Goal: Check status: Check status

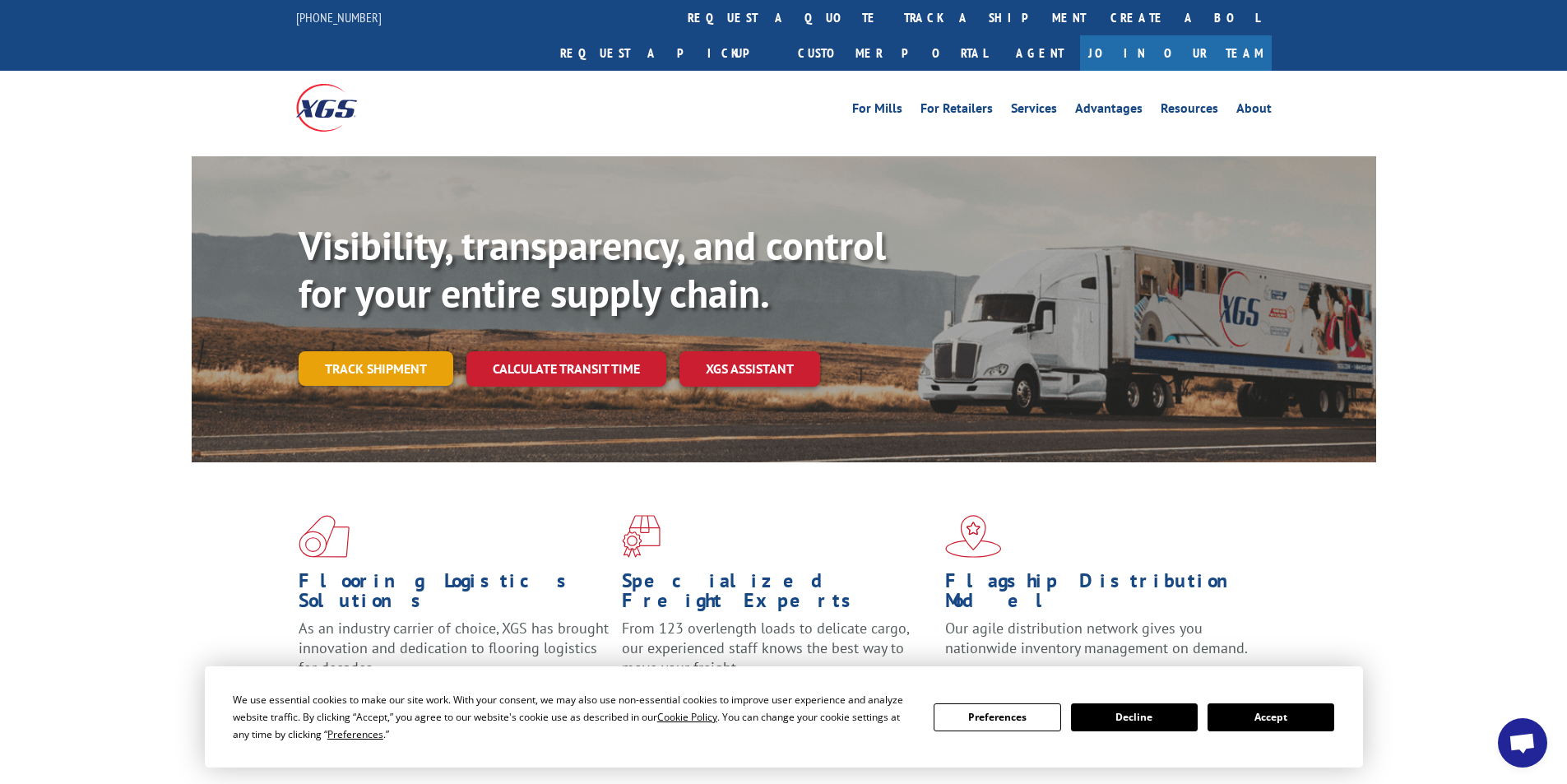
click at [373, 351] on link "Track shipment" at bounding box center [375, 368] width 155 height 35
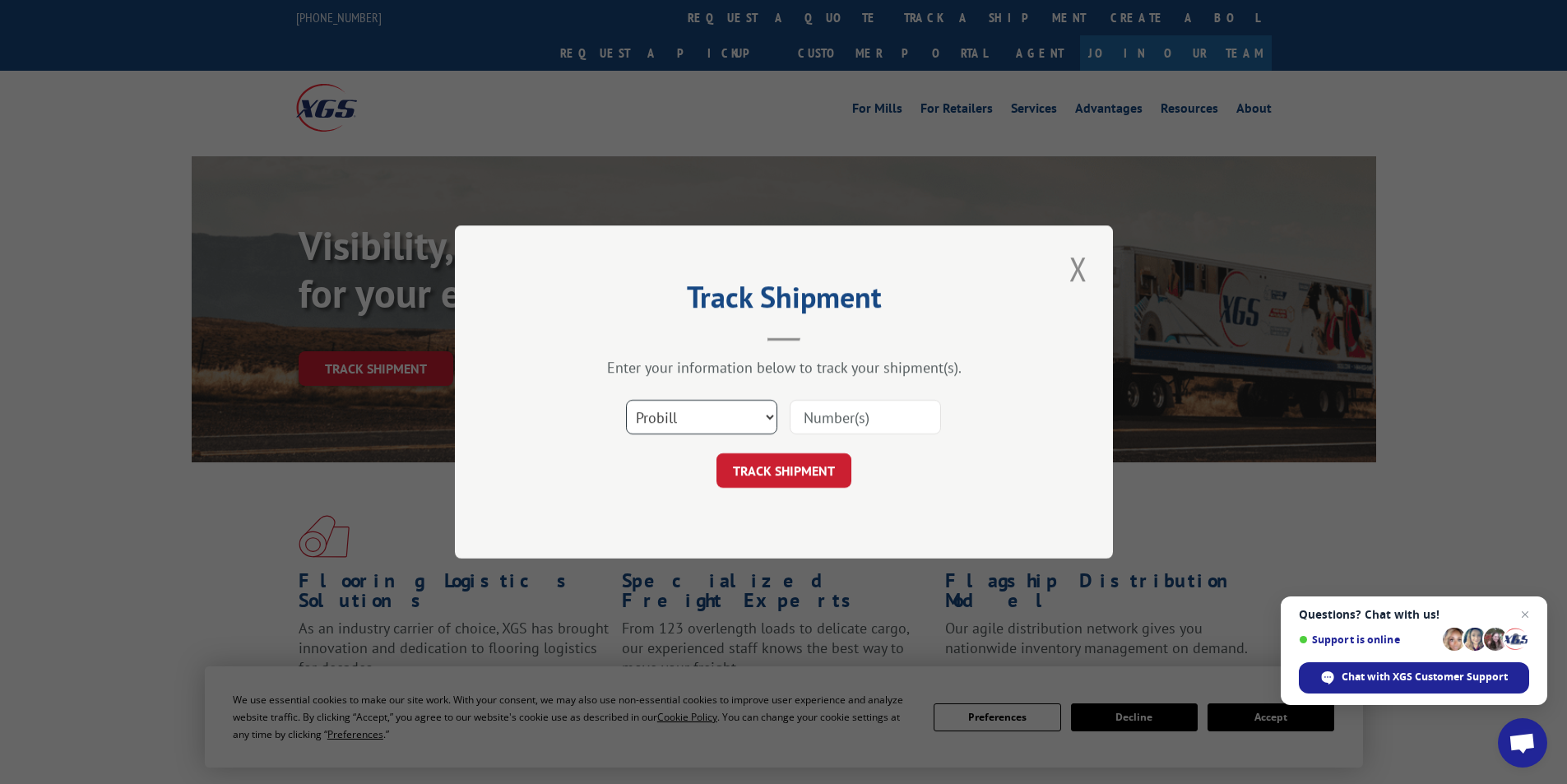
click at [767, 415] on select "Select category... Probill BOL PO" at bounding box center [701, 417] width 151 height 35
select select "bol"
click at [626, 400] on select "Select category... Probill BOL PO" at bounding box center [701, 417] width 151 height 35
paste input "5954137"
type input "5954137"
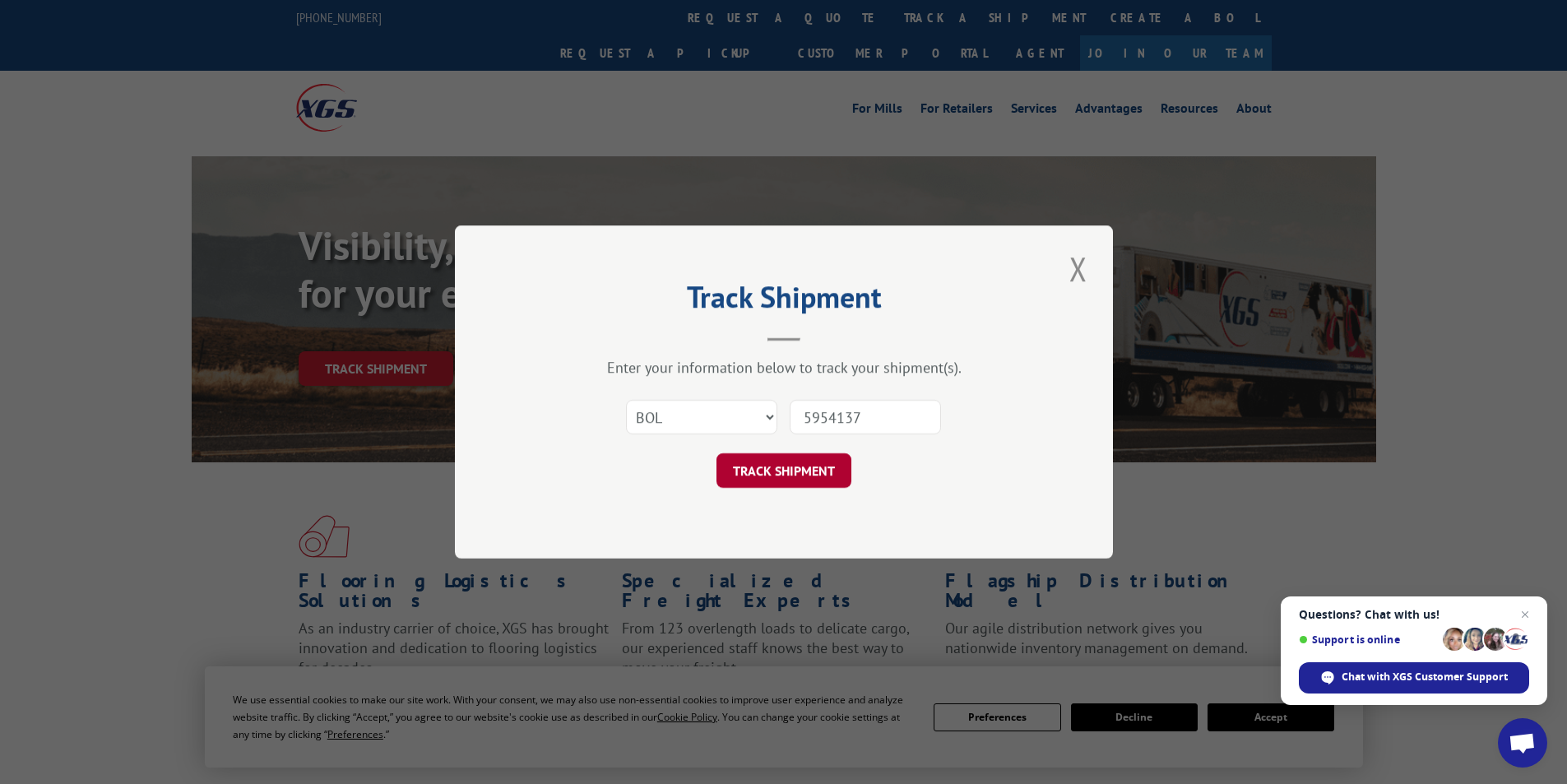
click at [803, 470] on button "TRACK SHIPMENT" at bounding box center [784, 470] width 135 height 35
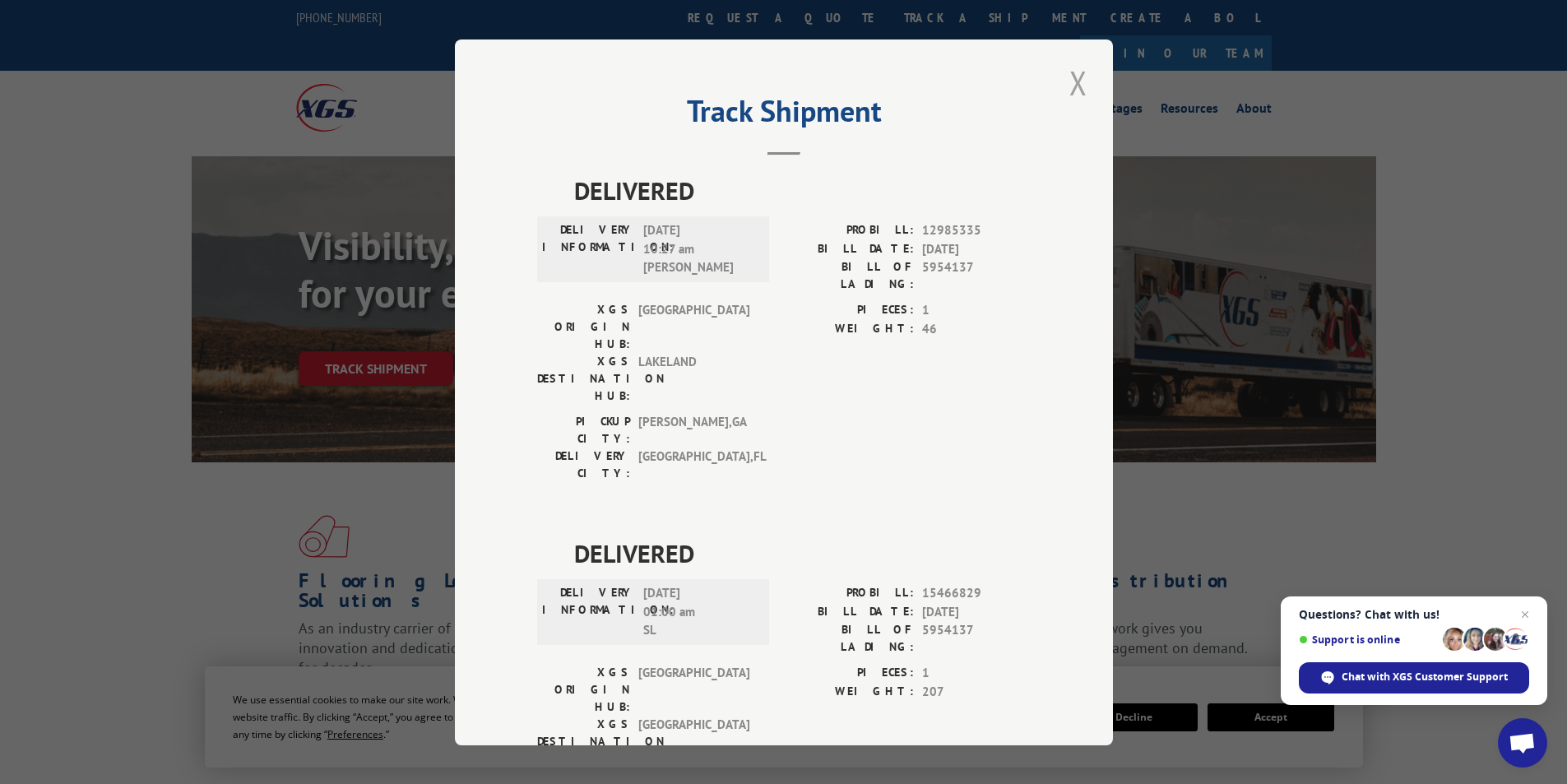
click at [1075, 84] on button "Close modal" at bounding box center [1078, 82] width 28 height 46
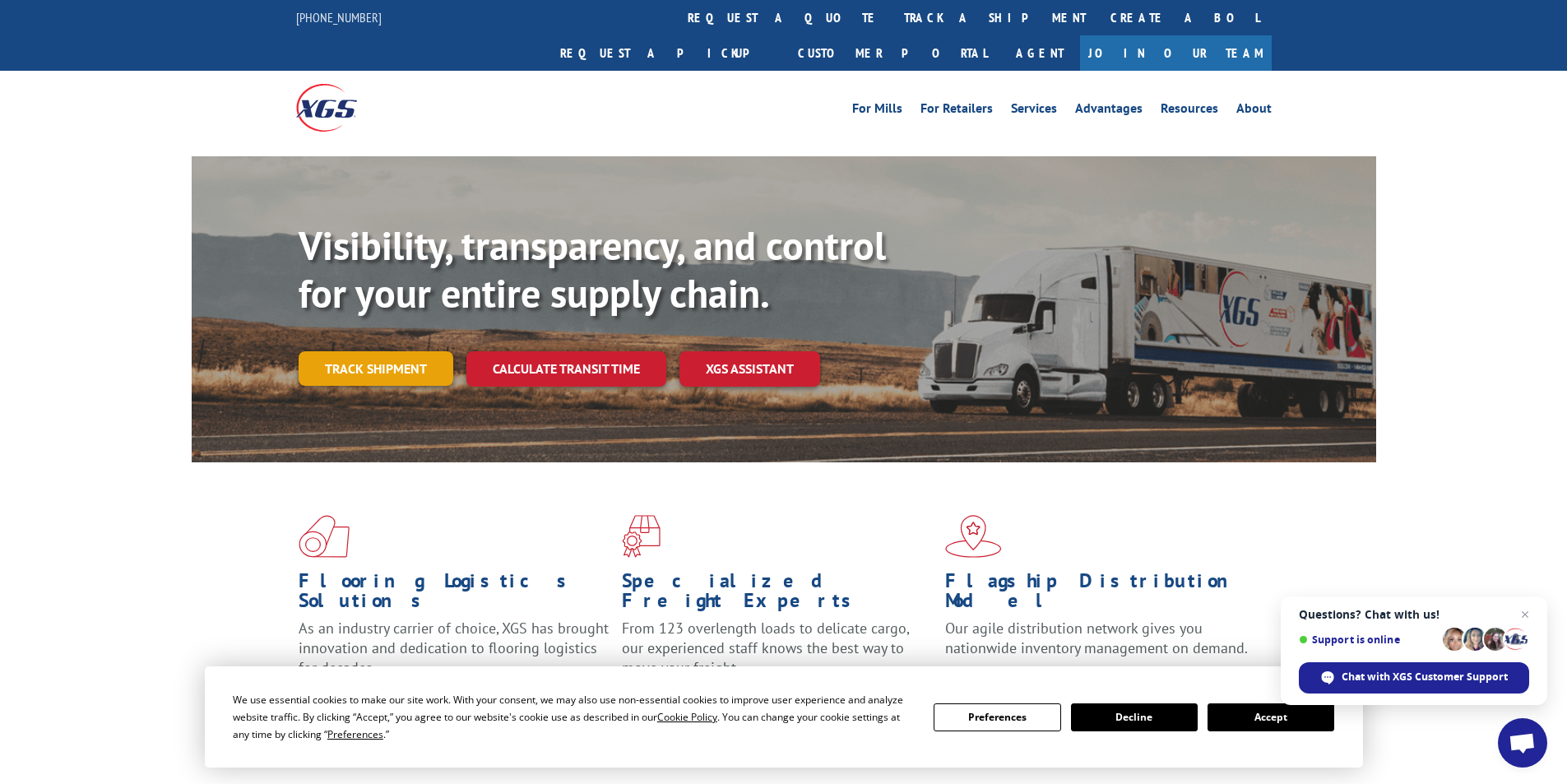
click at [385, 351] on link "Track shipment" at bounding box center [375, 368] width 155 height 35
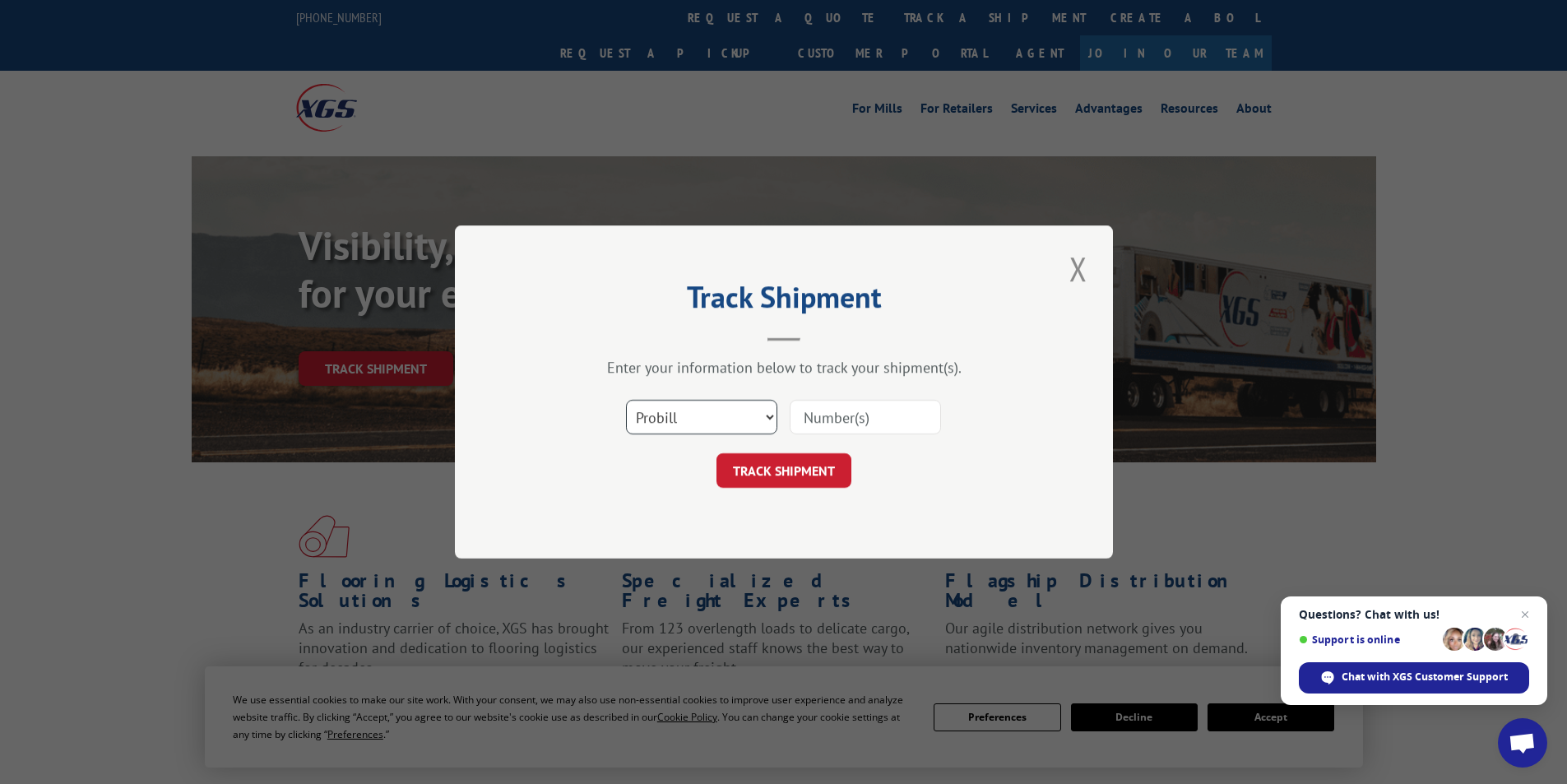
drag, startPoint x: 774, startPoint y: 414, endPoint x: 758, endPoint y: 419, distance: 16.8
click at [774, 414] on select "Select category... Probill BOL PO" at bounding box center [701, 417] width 151 height 35
select select "bol"
click at [626, 400] on select "Select category... Probill BOL PO" at bounding box center [701, 417] width 151 height 35
click at [854, 418] on input at bounding box center [865, 417] width 151 height 35
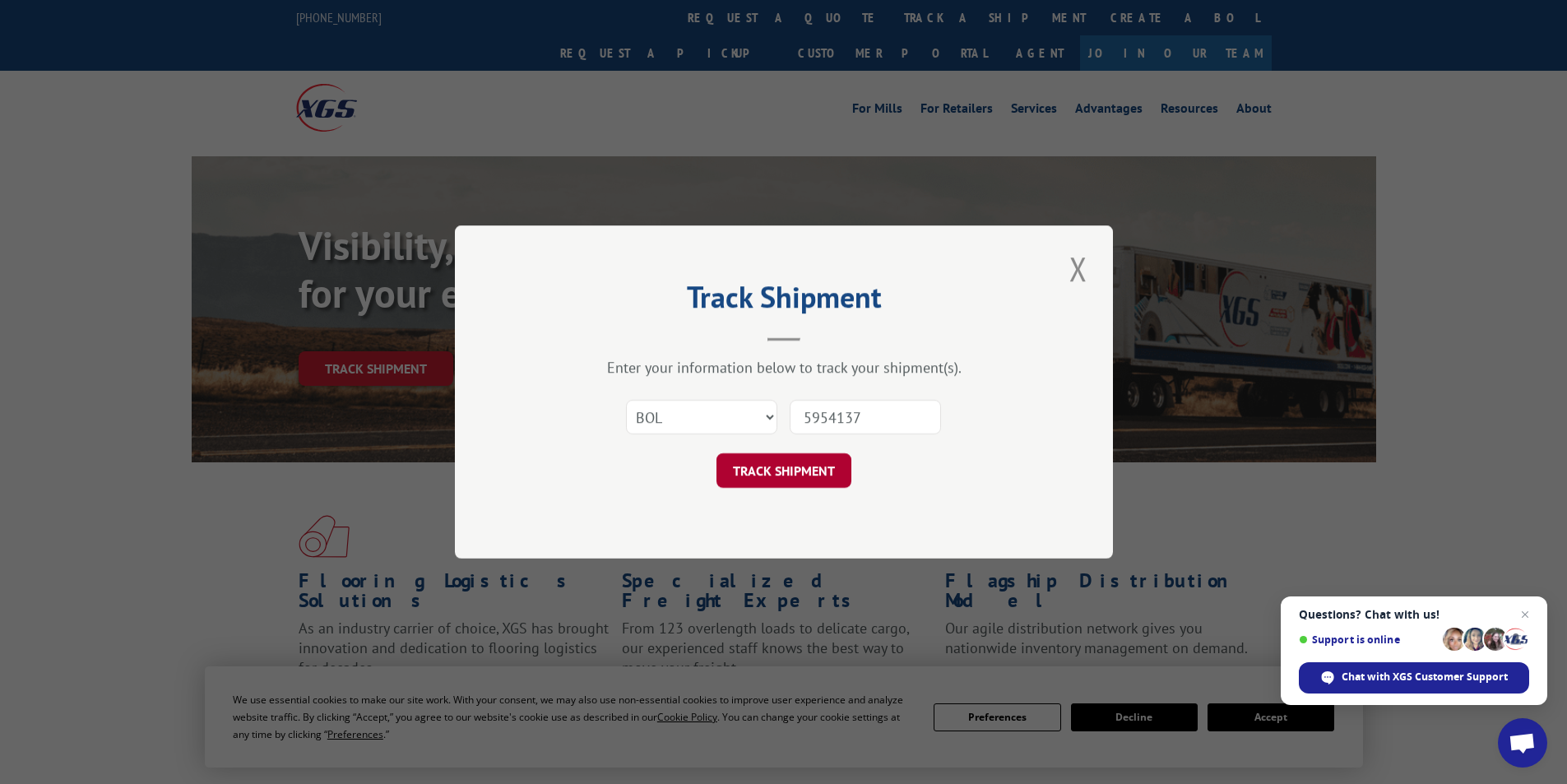
type input "5954137"
click at [797, 470] on button "TRACK SHIPMENT" at bounding box center [784, 470] width 135 height 35
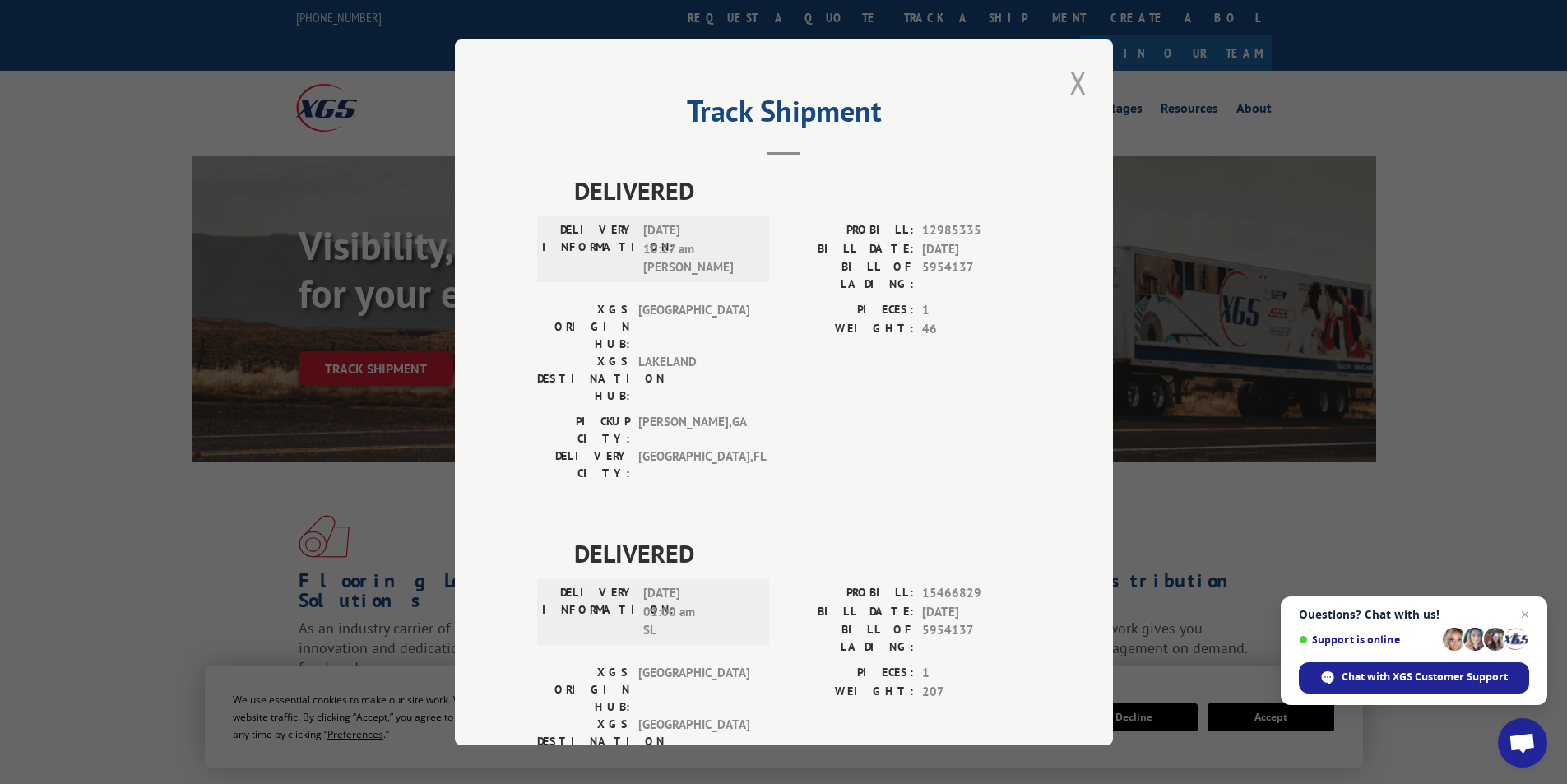
click at [1073, 81] on button "Close modal" at bounding box center [1078, 82] width 28 height 46
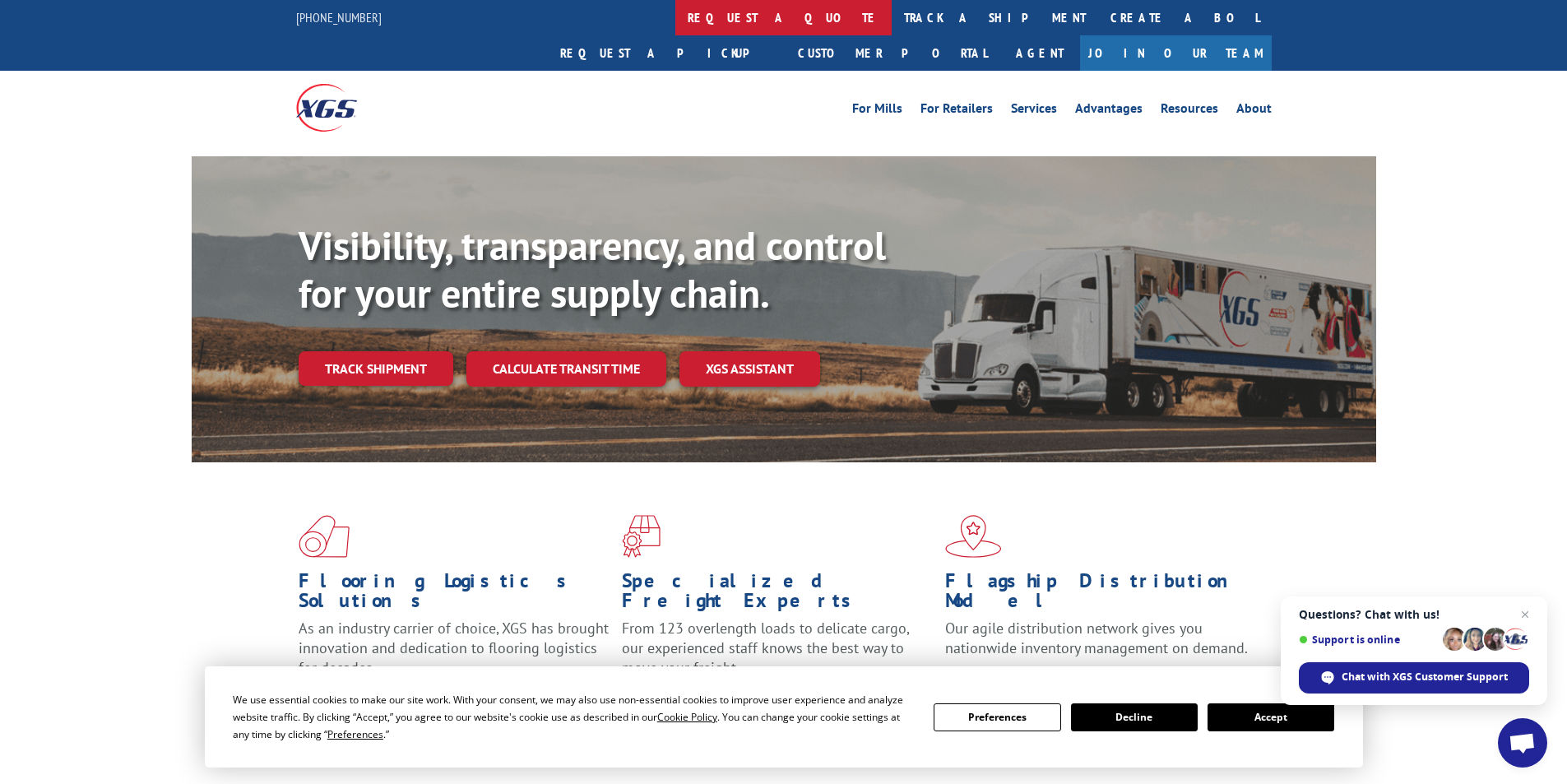
click at [675, 15] on link "request a quote" at bounding box center [784, 18] width 216 height 36
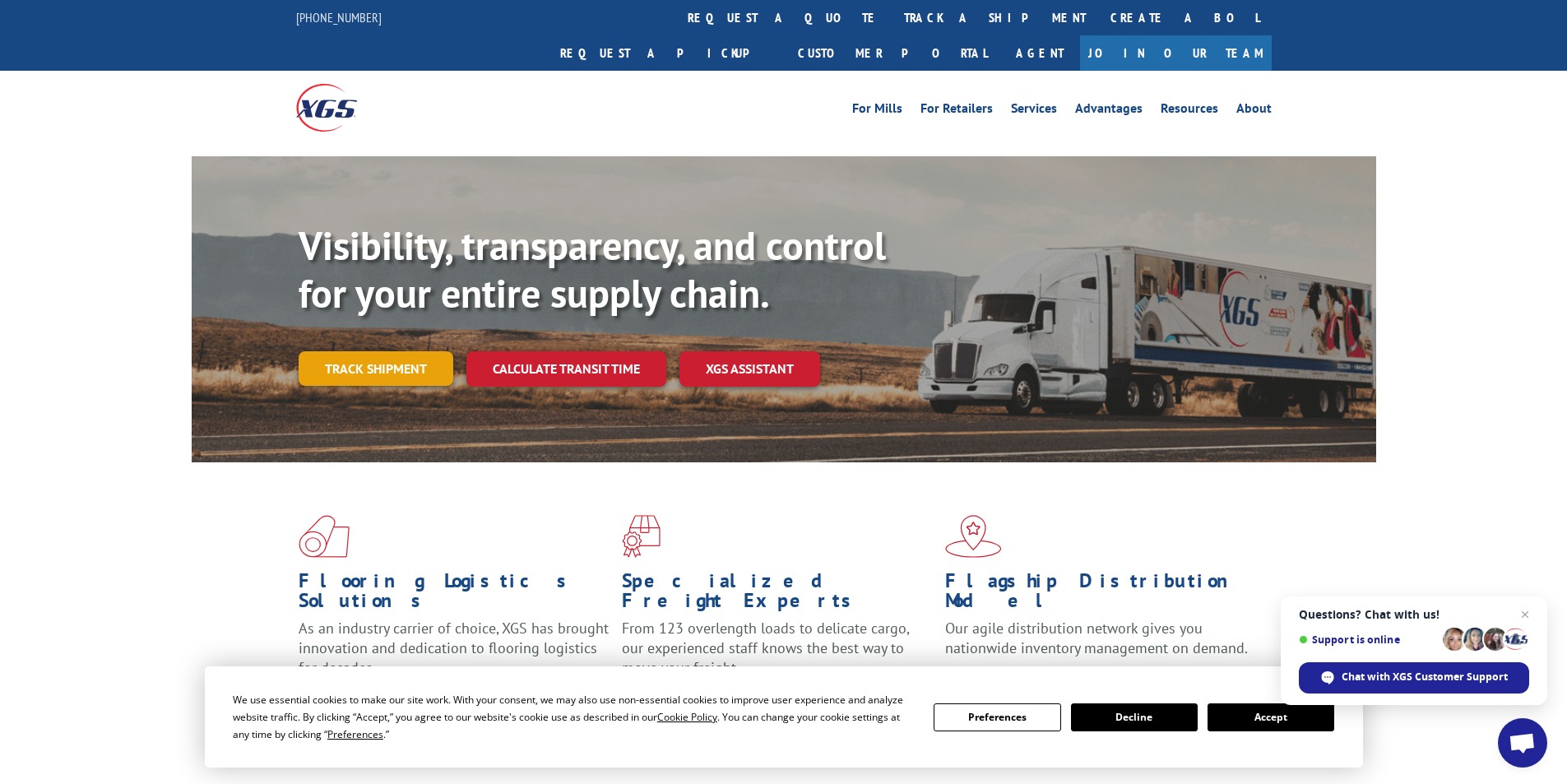
click at [381, 351] on link "Track shipment" at bounding box center [375, 368] width 155 height 35
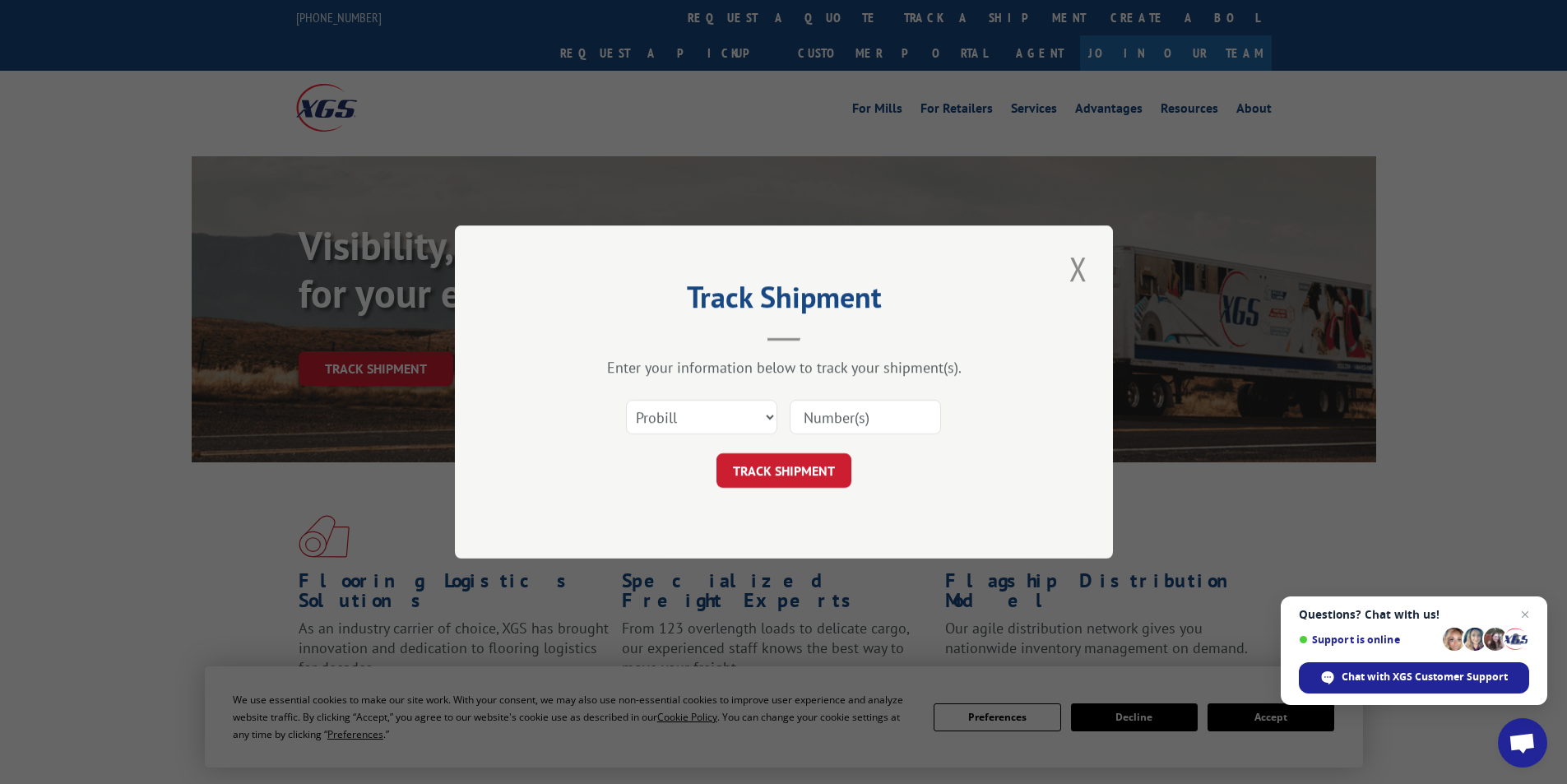
click at [818, 420] on input at bounding box center [865, 417] width 151 height 35
type input "17462672"
click at [775, 468] on button "TRACK SHIPMENT" at bounding box center [784, 470] width 135 height 35
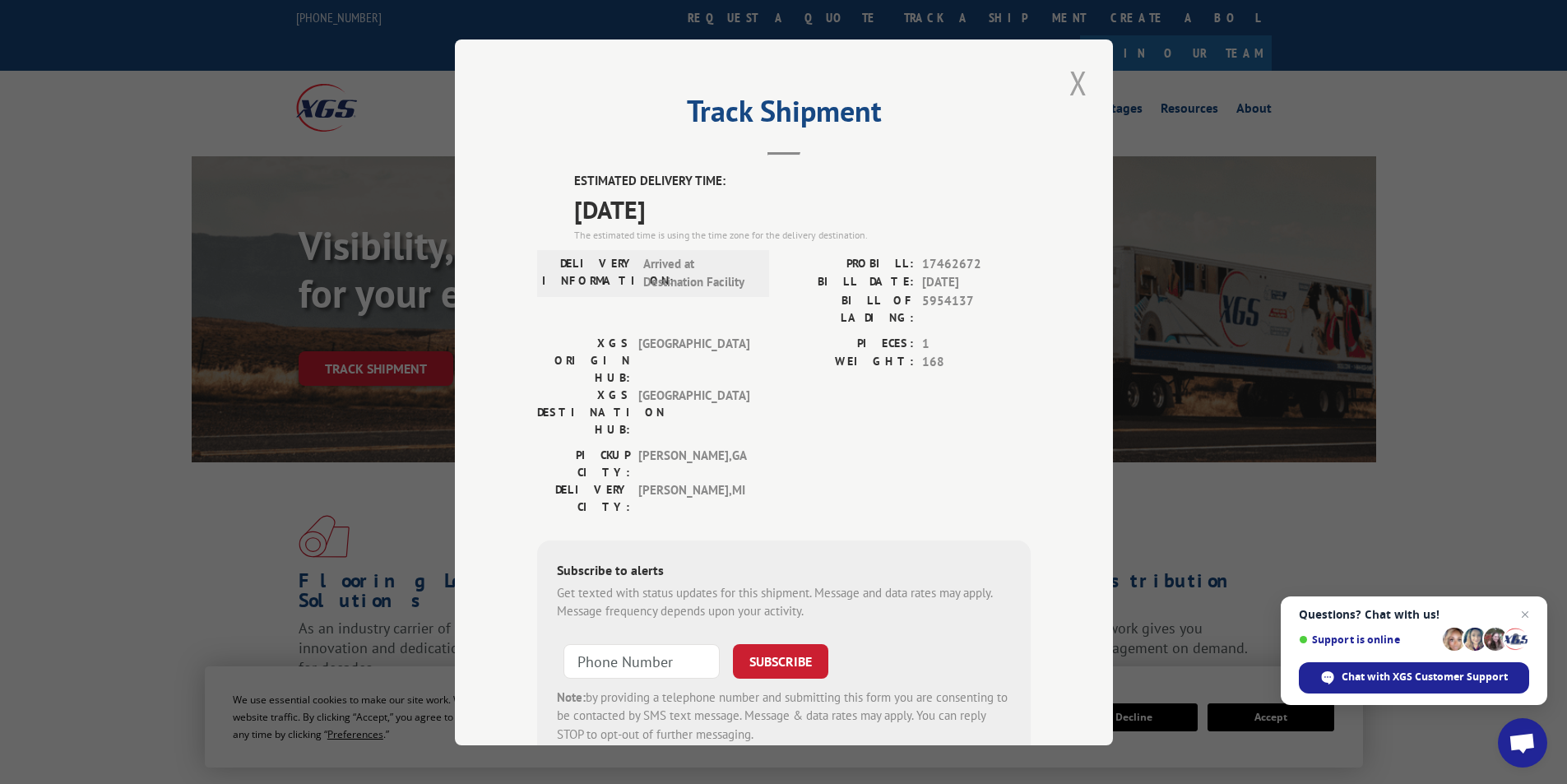
click at [1070, 85] on button "Close modal" at bounding box center [1078, 82] width 28 height 46
